Goal: Information Seeking & Learning: Learn about a topic

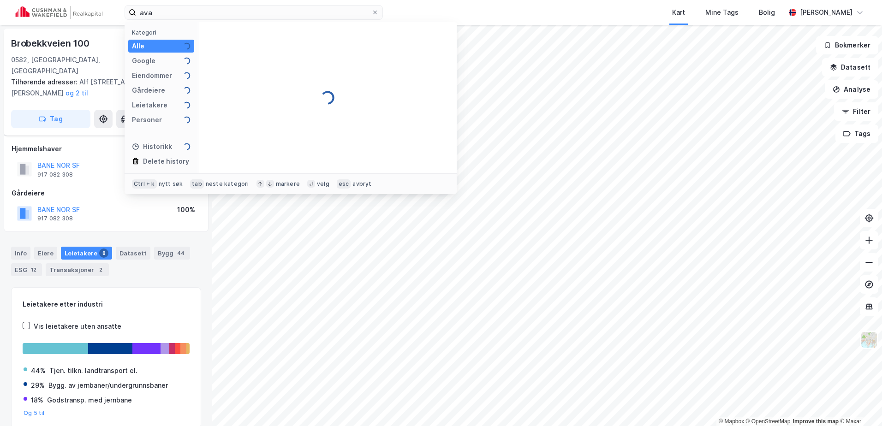
scroll to position [28, 0]
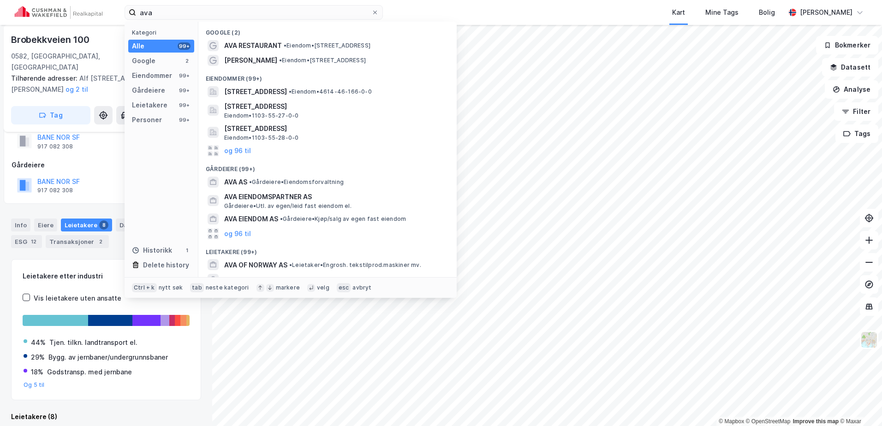
type input "ava"
click at [238, 179] on span "AVA AS" at bounding box center [235, 182] width 23 height 11
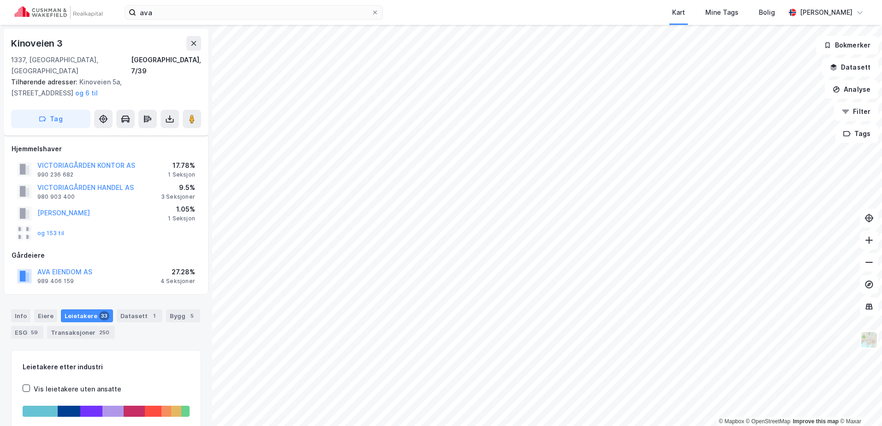
scroll to position [24, 0]
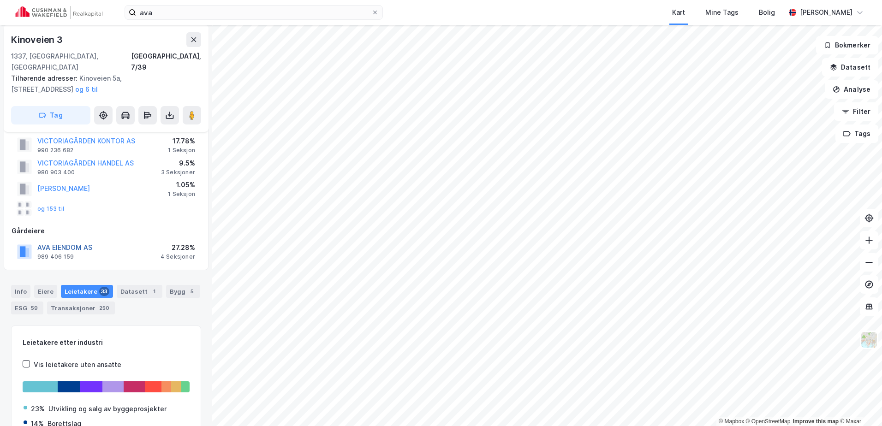
click at [0, 0] on button "AVA EIENDOM AS" at bounding box center [0, 0] width 0 height 0
